Goal: Information Seeking & Learning: Learn about a topic

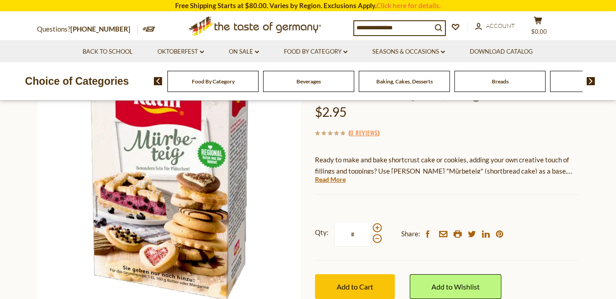
scroll to position [287, 0]
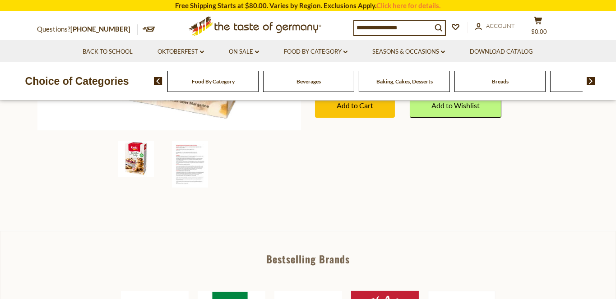
click at [192, 163] on img at bounding box center [190, 164] width 36 height 47
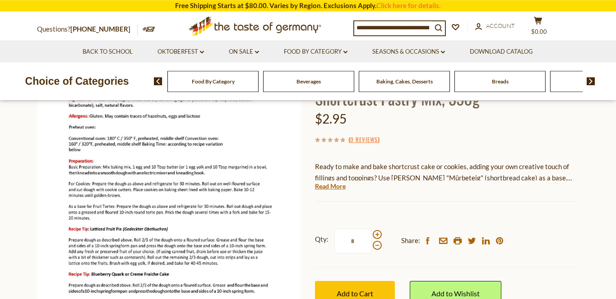
scroll to position [107, 0]
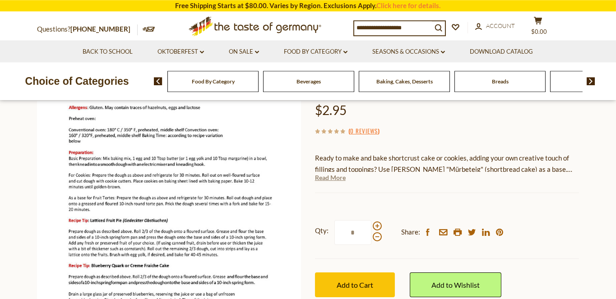
click at [328, 178] on link "Read More" at bounding box center [330, 177] width 31 height 9
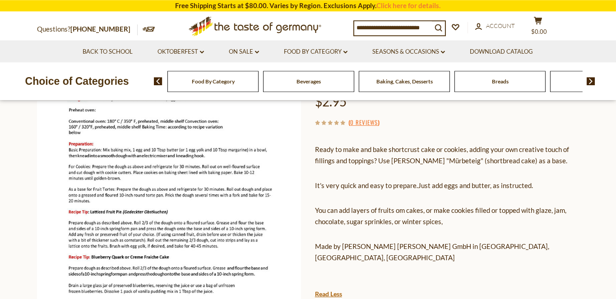
scroll to position [114, 0]
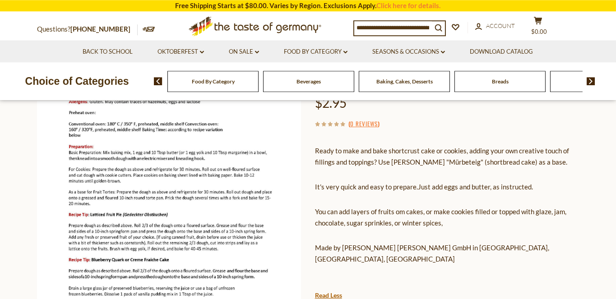
click at [269, 204] on img at bounding box center [169, 210] width 264 height 342
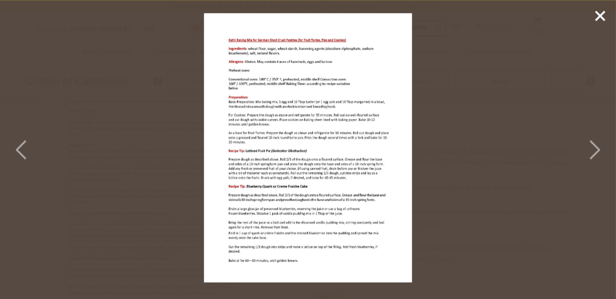
click at [600, 15] on line at bounding box center [600, 15] width 9 height 9
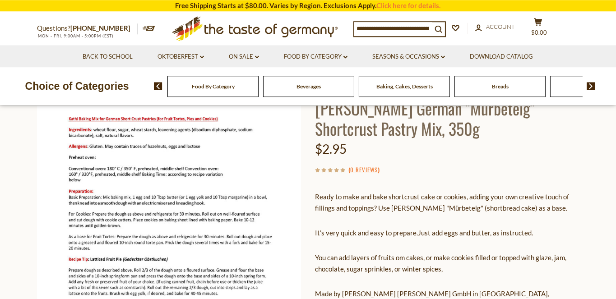
scroll to position [0, 0]
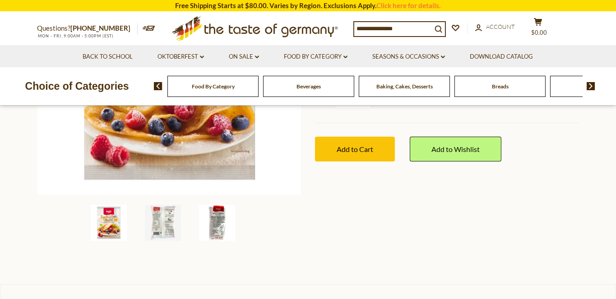
scroll to position [223, 0]
click at [173, 222] on img at bounding box center [163, 223] width 36 height 36
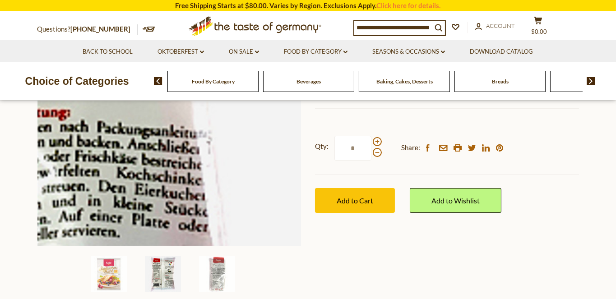
scroll to position [246, 0]
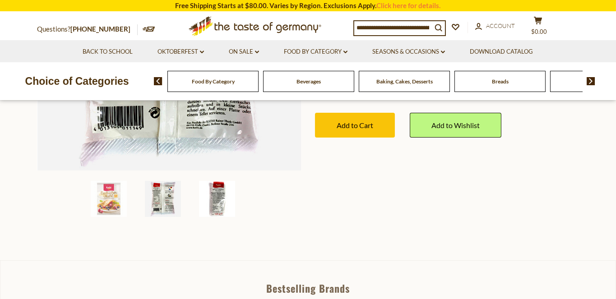
click at [217, 200] on img at bounding box center [217, 199] width 36 height 36
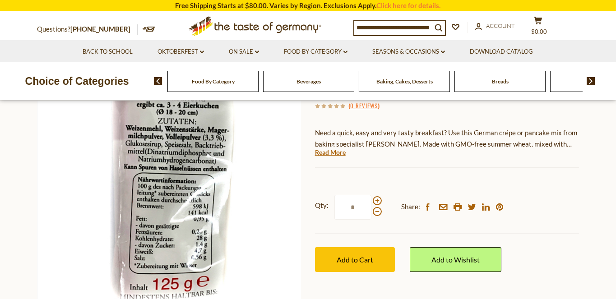
scroll to position [73, 0]
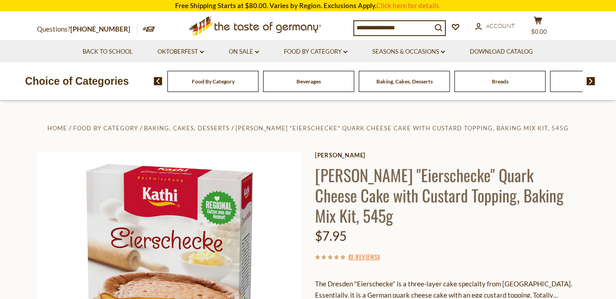
scroll to position [279, 0]
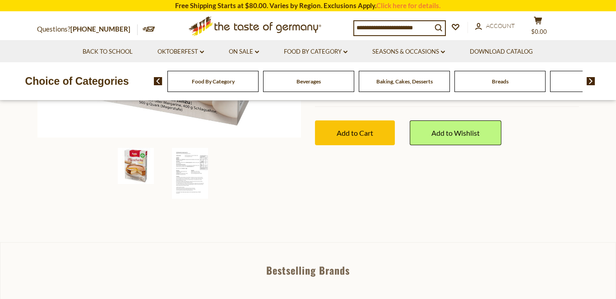
click at [192, 173] on img at bounding box center [190, 173] width 36 height 51
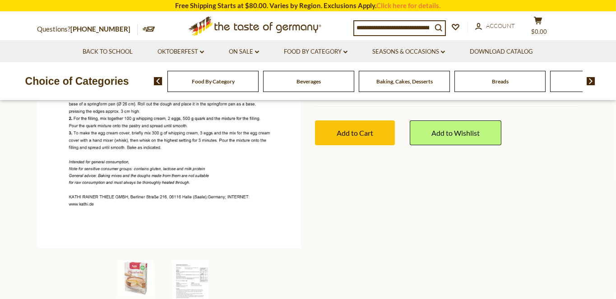
click at [192, 173] on img at bounding box center [169, 60] width 264 height 373
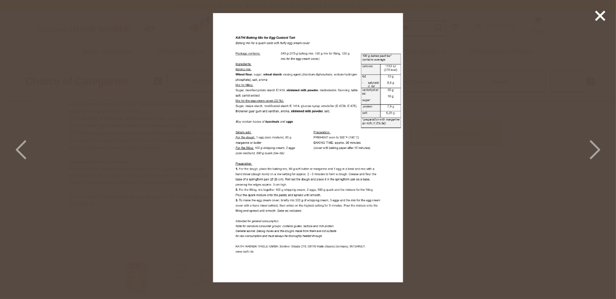
click at [604, 14] on icon at bounding box center [601, 16] width 14 height 14
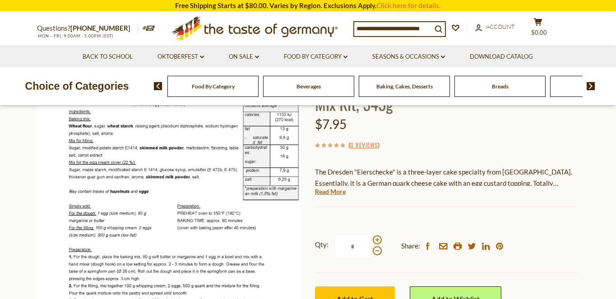
scroll to position [0, 0]
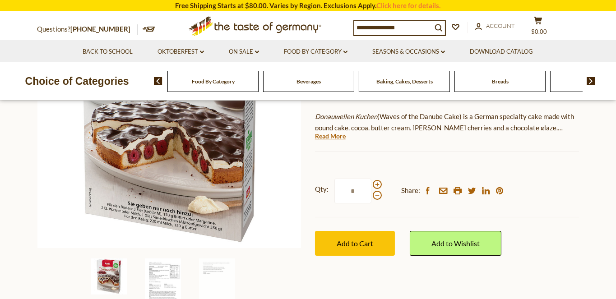
scroll to position [201, 0]
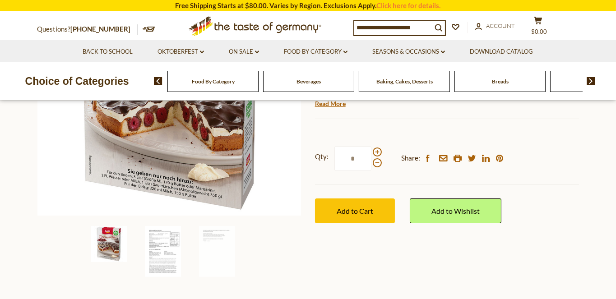
click at [172, 250] on img at bounding box center [163, 251] width 36 height 51
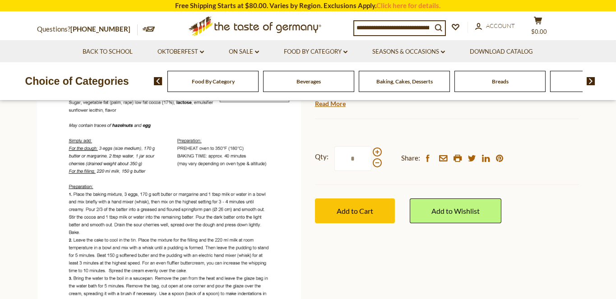
click at [218, 225] on img at bounding box center [169, 138] width 264 height 373
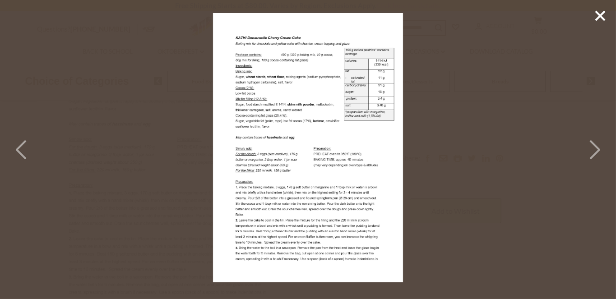
click at [595, 146] on polyline at bounding box center [594, 150] width 9 height 18
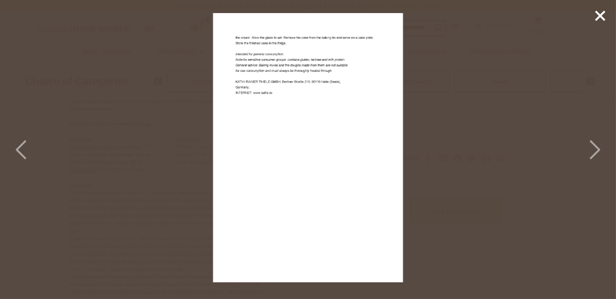
click at [18, 149] on polyline at bounding box center [21, 150] width 9 height 18
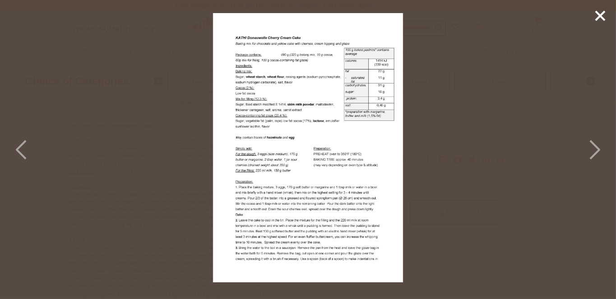
scroll to position [199, 0]
click at [597, 151] on polyline at bounding box center [594, 150] width 9 height 18
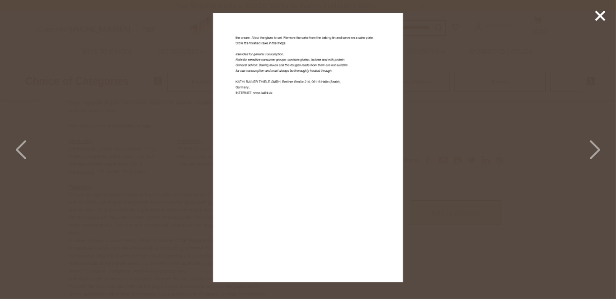
click at [600, 18] on icon at bounding box center [601, 16] width 14 height 14
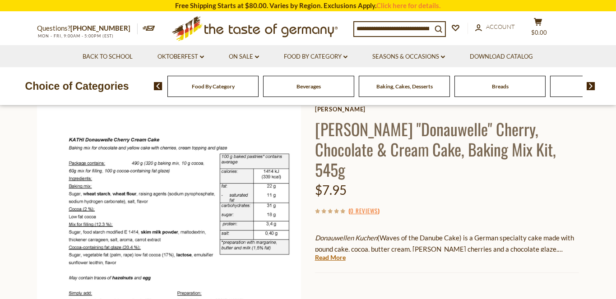
scroll to position [0, 0]
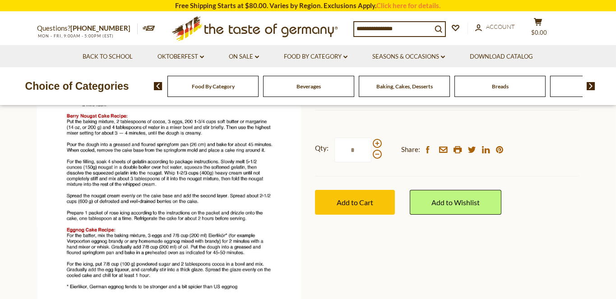
scroll to position [190, 0]
click at [205, 203] on img at bounding box center [169, 134] width 264 height 342
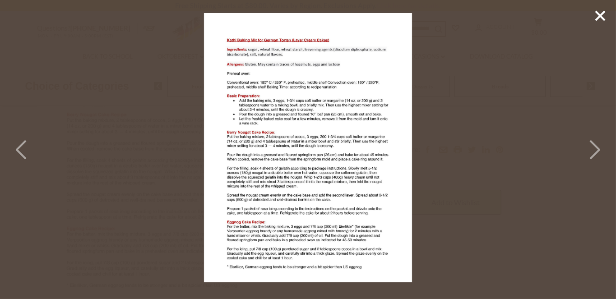
click at [603, 14] on line at bounding box center [600, 15] width 9 height 9
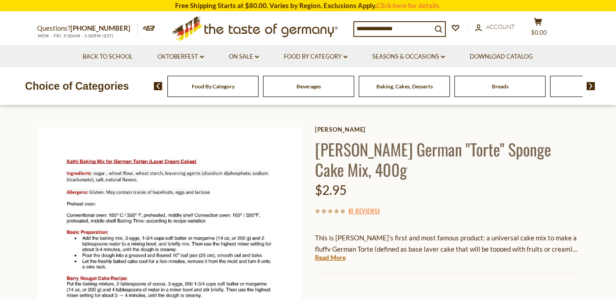
scroll to position [25, 0]
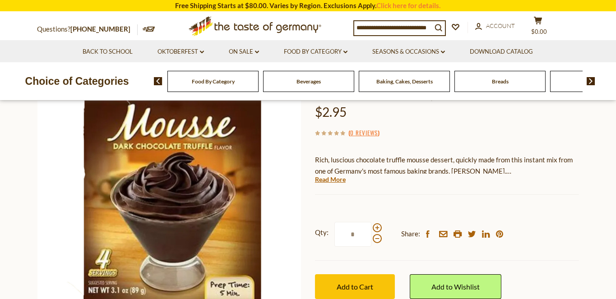
scroll to position [106, 0]
